Goal: Information Seeking & Learning: Learn about a topic

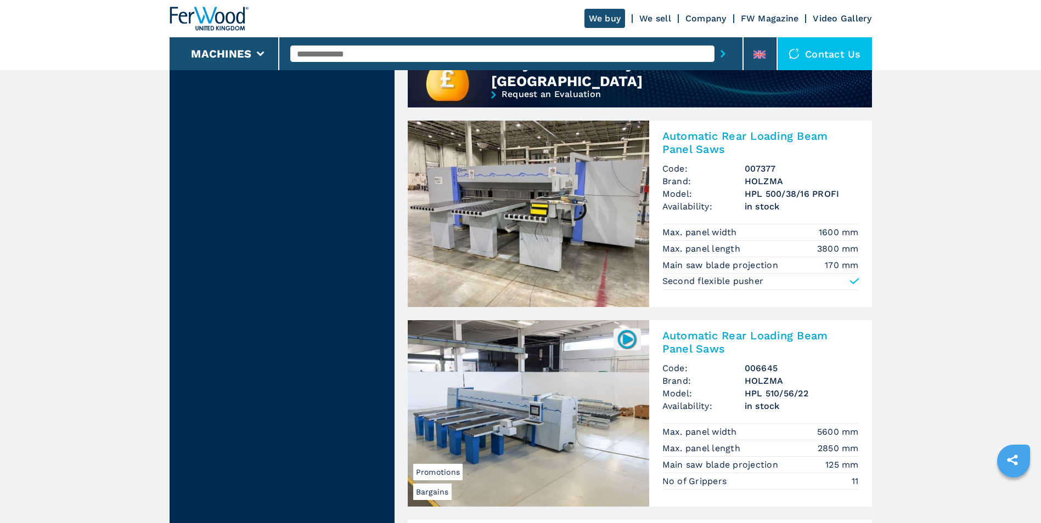
scroll to position [987, 0]
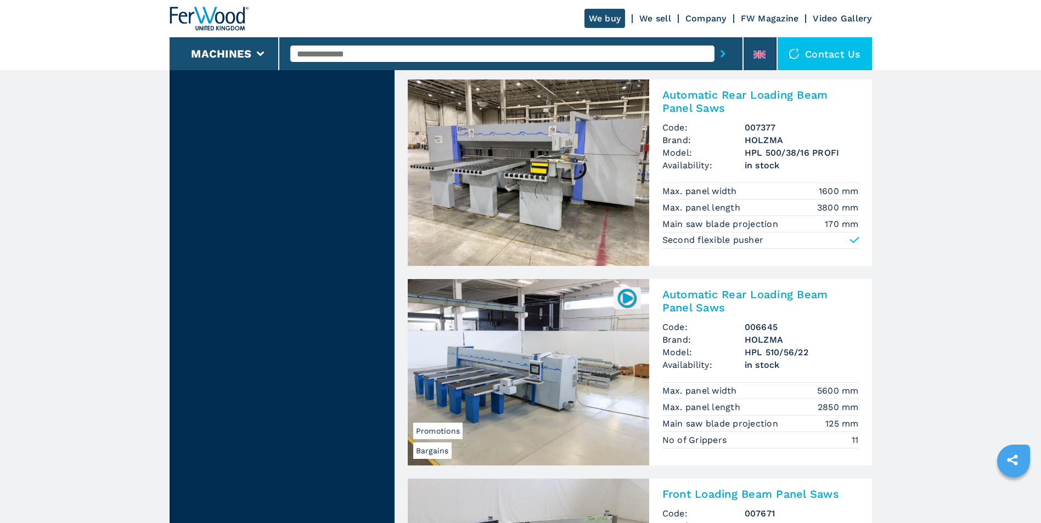
click at [705, 107] on h2 "Automatic Rear Loading Beam Panel Saws" at bounding box center [760, 101] width 196 height 26
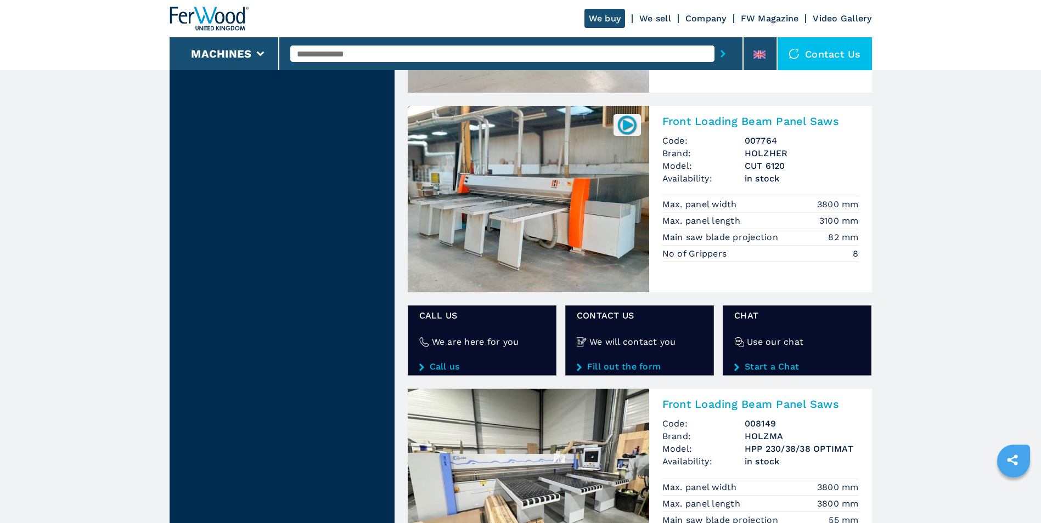
scroll to position [1756, 0]
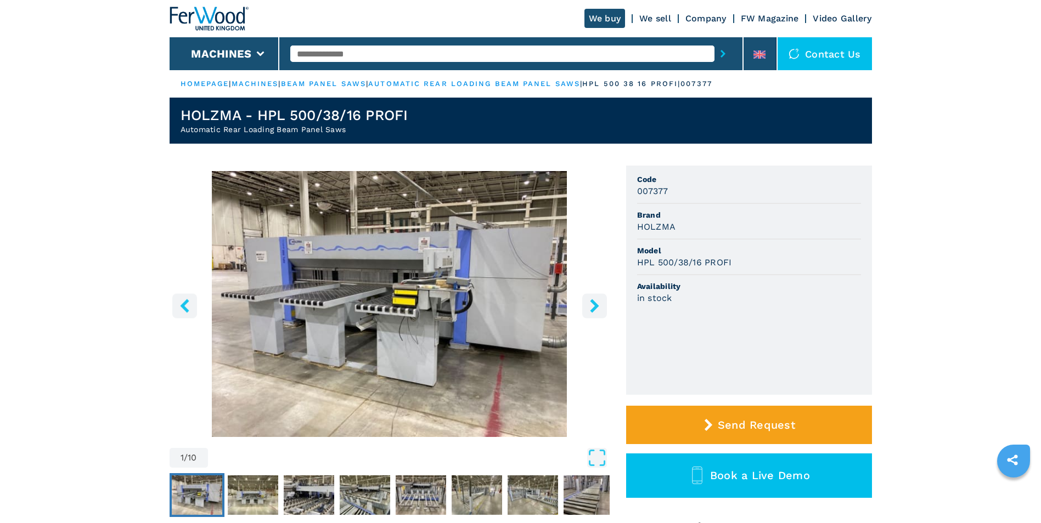
click at [596, 304] on icon "right-button" at bounding box center [594, 306] width 9 height 14
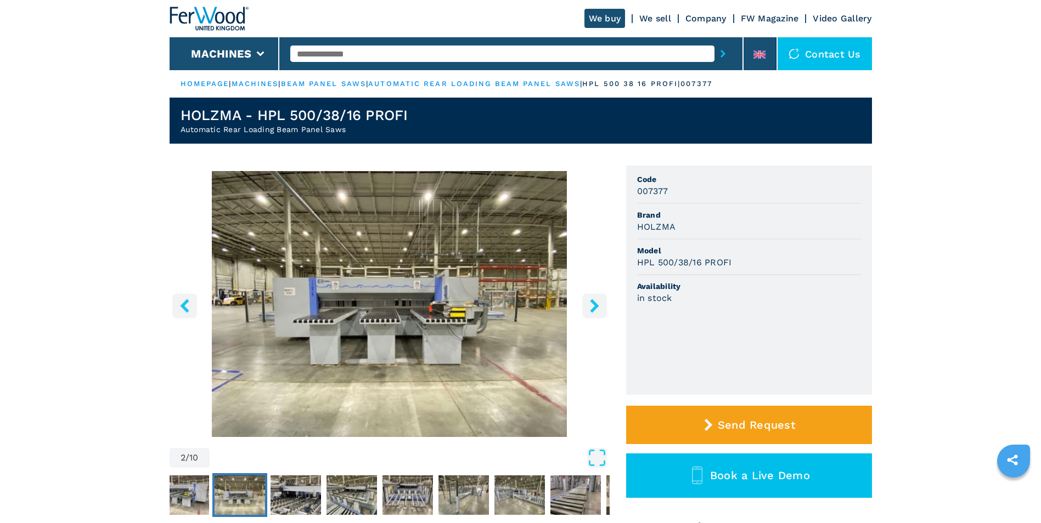
click at [597, 304] on icon "right-button" at bounding box center [595, 306] width 14 height 14
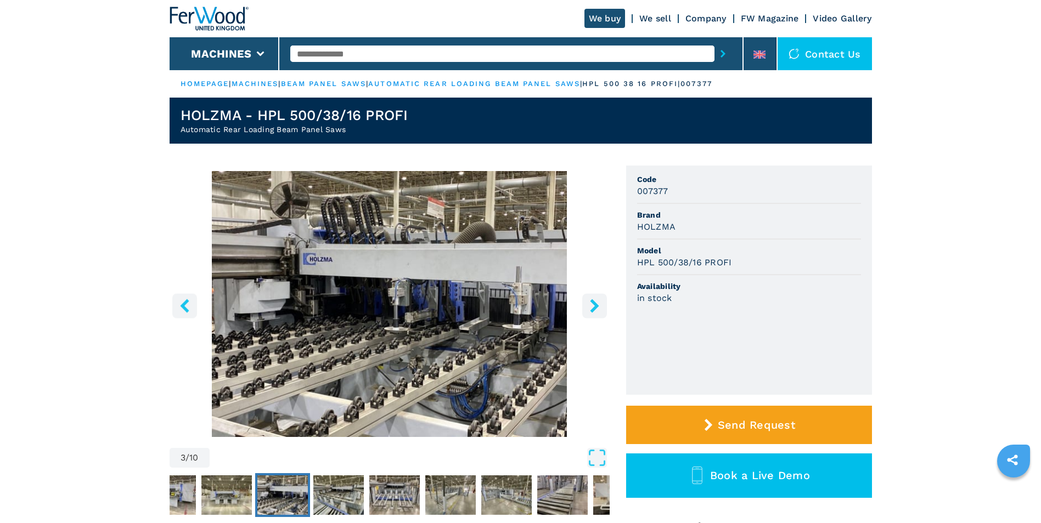
click at [597, 304] on icon "right-button" at bounding box center [595, 306] width 14 height 14
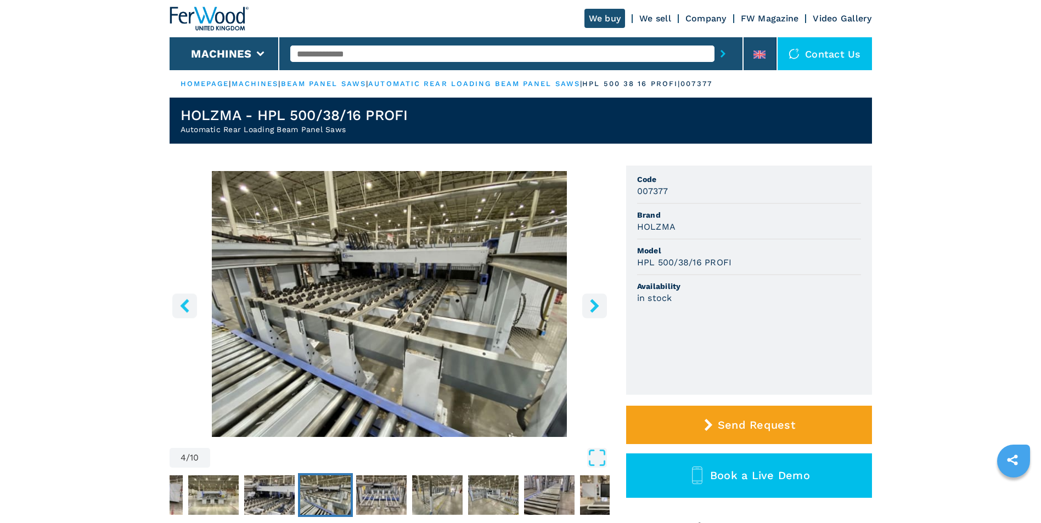
click at [599, 304] on icon "right-button" at bounding box center [595, 306] width 14 height 14
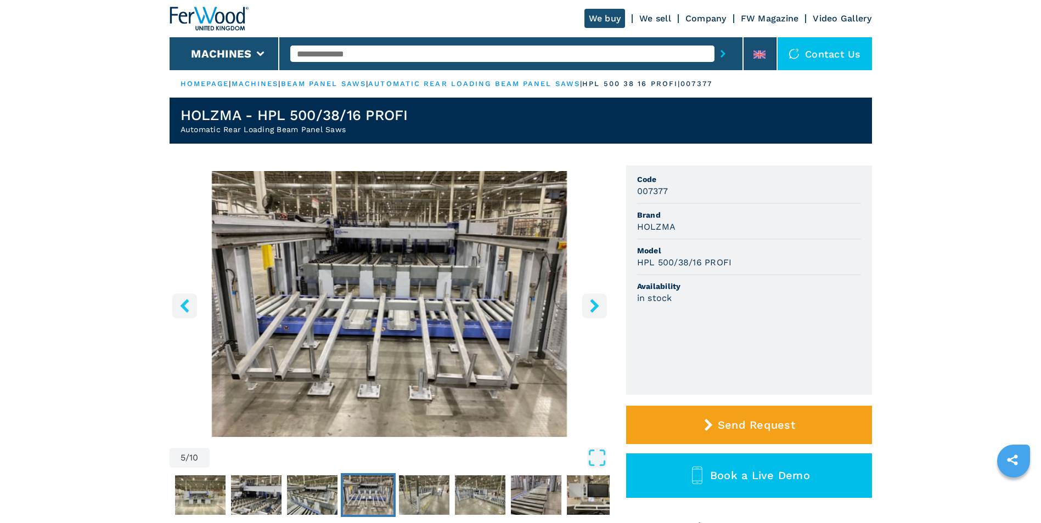
click at [599, 304] on icon "right-button" at bounding box center [595, 306] width 14 height 14
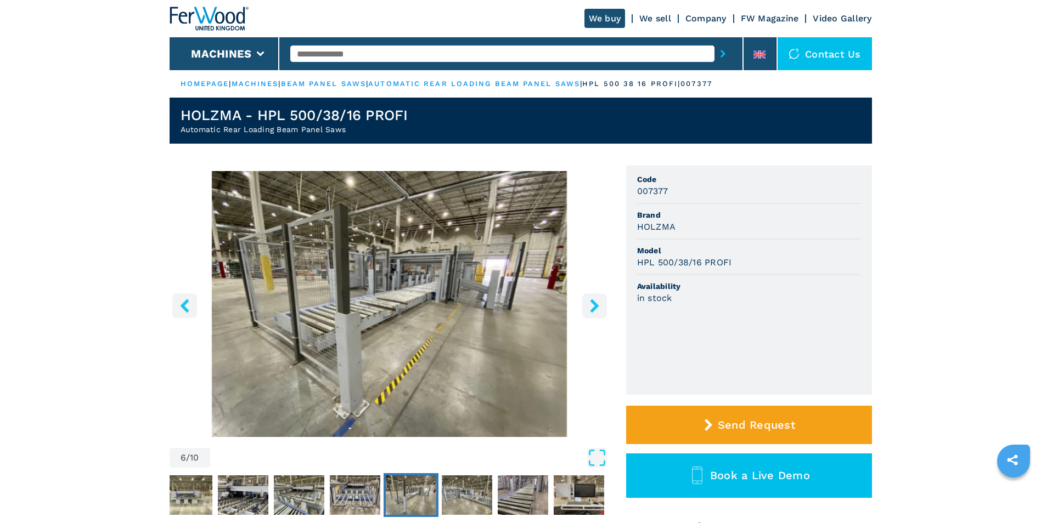
click at [596, 307] on icon "right-button" at bounding box center [594, 306] width 9 height 14
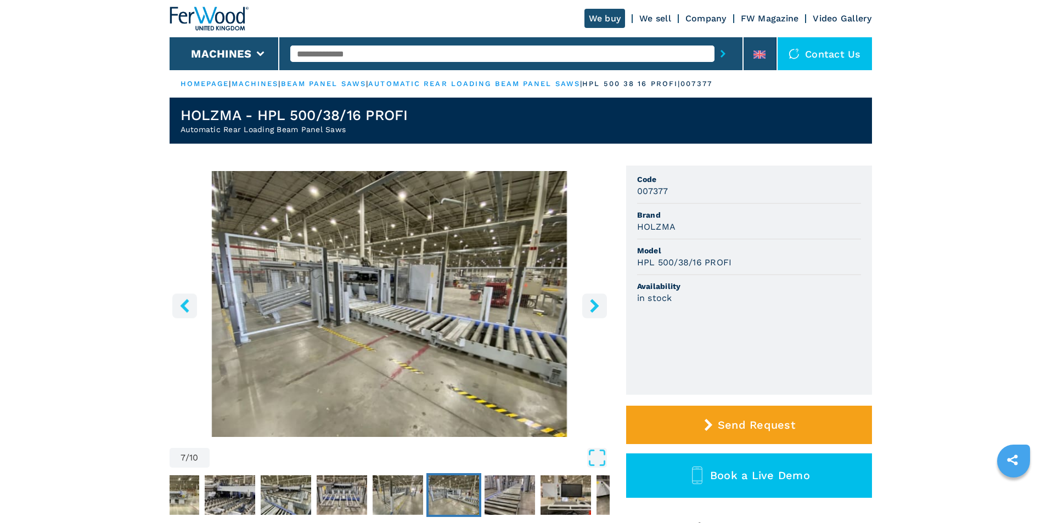
click at [596, 307] on icon "right-button" at bounding box center [594, 306] width 9 height 14
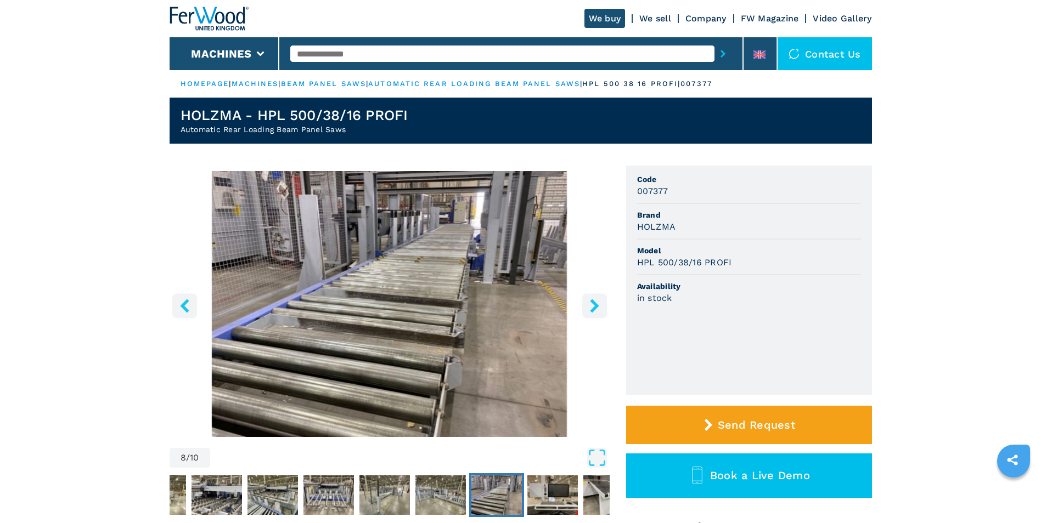
click at [596, 307] on icon "right-button" at bounding box center [594, 306] width 9 height 14
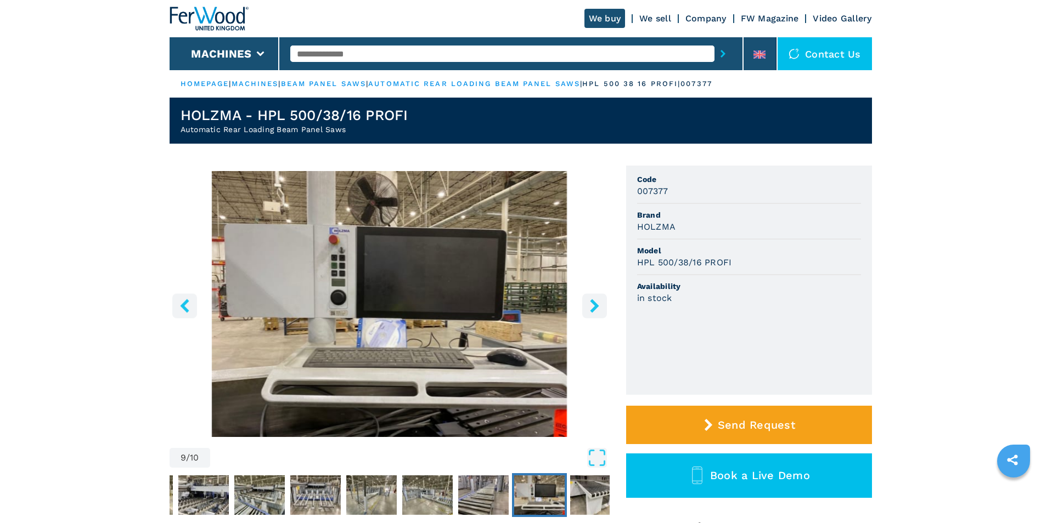
click at [596, 307] on icon "right-button" at bounding box center [594, 306] width 9 height 14
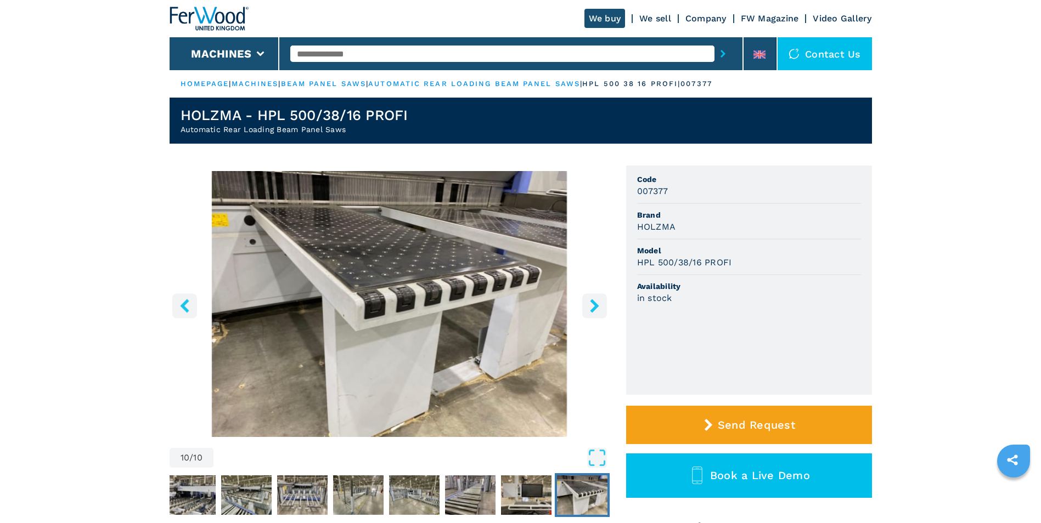
click at [596, 307] on icon "right-button" at bounding box center [594, 306] width 9 height 14
